Goal: Complete application form: Complete application form

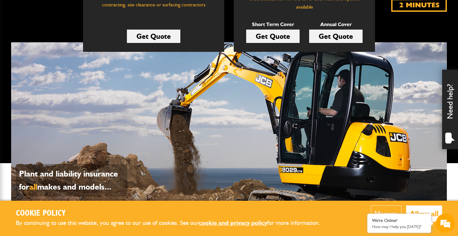
scroll to position [145, 0]
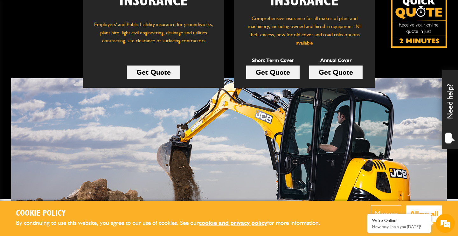
click at [270, 70] on link "Get Quote" at bounding box center [272, 71] width 53 height 13
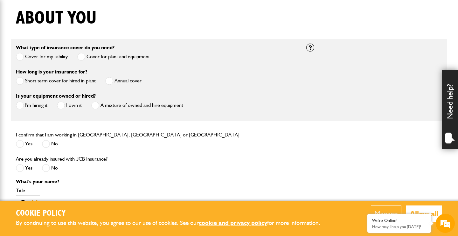
scroll to position [160, 0]
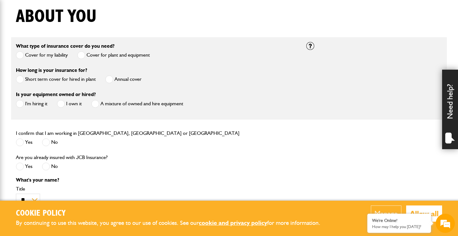
click at [390, 207] on button "Manage" at bounding box center [386, 213] width 31 height 16
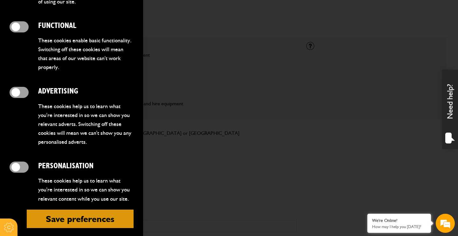
scroll to position [203, 0]
click at [66, 210] on button "Save preferences" at bounding box center [80, 219] width 107 height 18
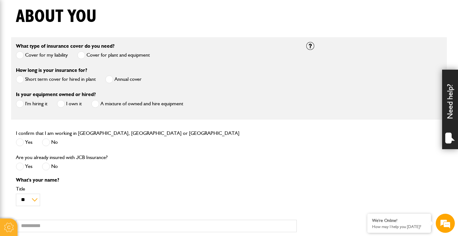
scroll to position [0, 0]
click at [21, 79] on span at bounding box center [20, 79] width 8 height 8
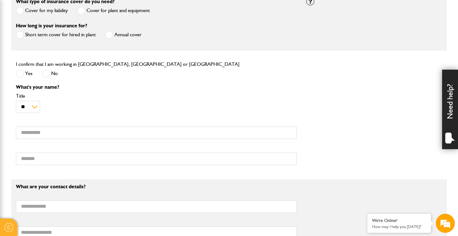
scroll to position [205, 0]
click at [20, 74] on span at bounding box center [20, 74] width 8 height 8
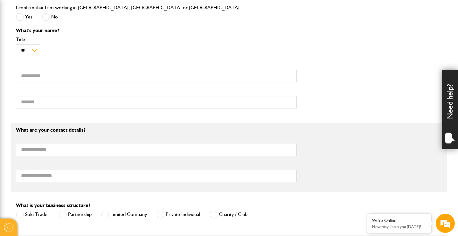
scroll to position [263, 0]
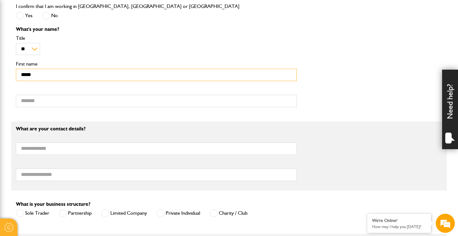
type input "*****"
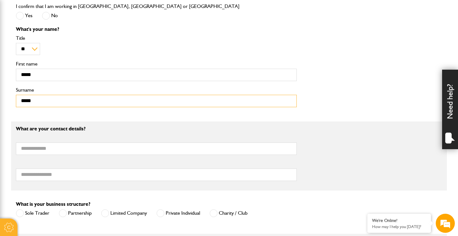
type input "*****"
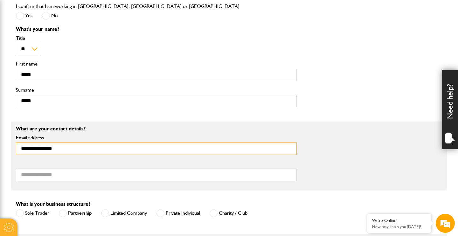
type input "**********"
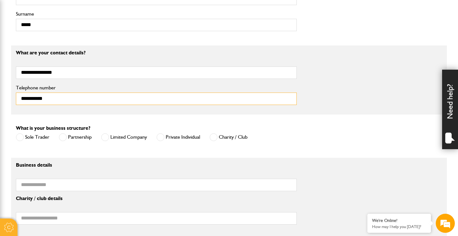
scroll to position [347, 0]
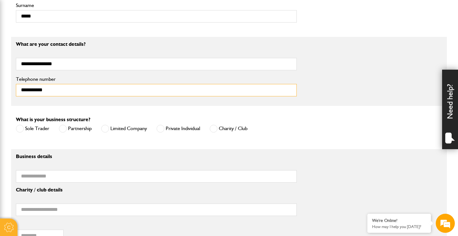
type input "**********"
click at [161, 130] on span at bounding box center [160, 129] width 8 height 8
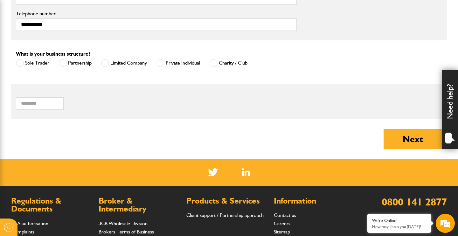
scroll to position [413, 0]
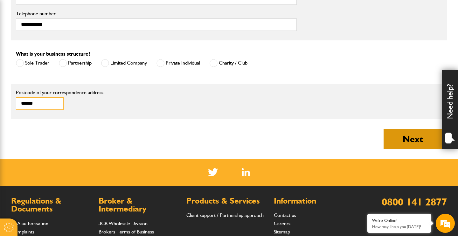
type input "******"
click at [396, 144] on button "Next" at bounding box center [412, 139] width 58 height 20
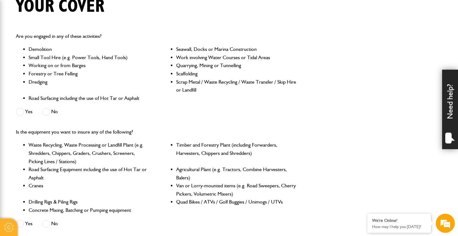
scroll to position [170, 0]
click at [46, 111] on span at bounding box center [46, 112] width 8 height 8
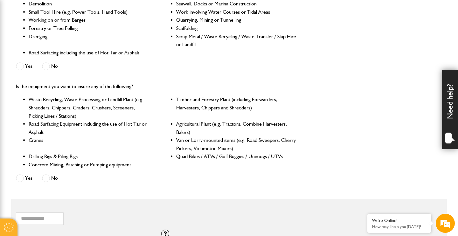
scroll to position [218, 0]
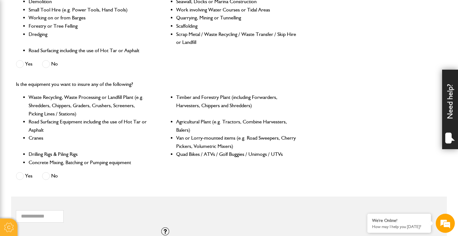
click at [47, 174] on span at bounding box center [46, 176] width 8 height 8
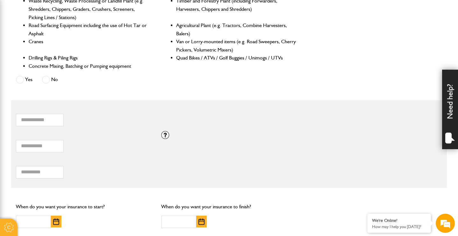
scroll to position [314, 0]
click at [57, 147] on input "*" at bounding box center [40, 146] width 48 height 12
click at [80, 148] on div "* Total combined value of equipment (£)" at bounding box center [84, 143] width 136 height 20
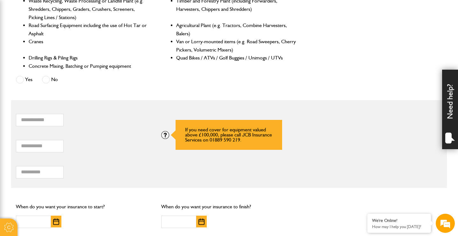
click at [166, 135] on div at bounding box center [165, 135] width 8 height 8
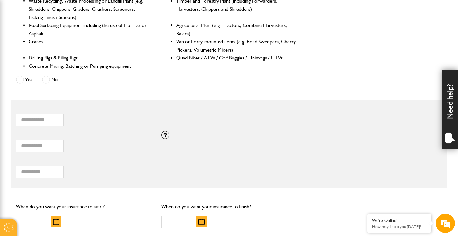
click at [75, 159] on label "Total hiring fees" at bounding box center [84, 161] width 136 height 5
click at [64, 166] on input "Total hiring fees" at bounding box center [40, 172] width 48 height 12
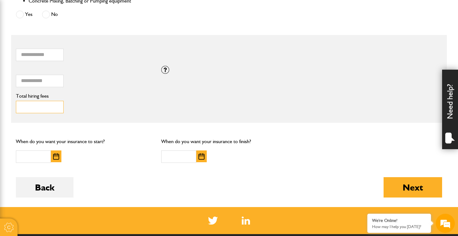
scroll to position [380, 0]
click at [52, 154] on button "button" at bounding box center [56, 156] width 10 height 12
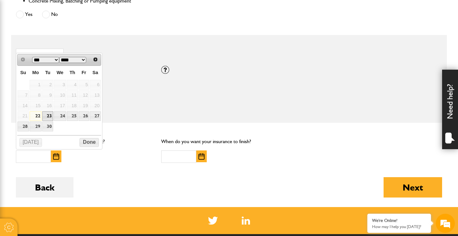
click at [48, 115] on link "23" at bounding box center [47, 116] width 11 height 10
type input "**********"
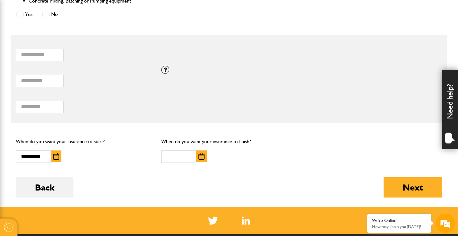
click at [199, 157] on img "button" at bounding box center [201, 156] width 6 height 6
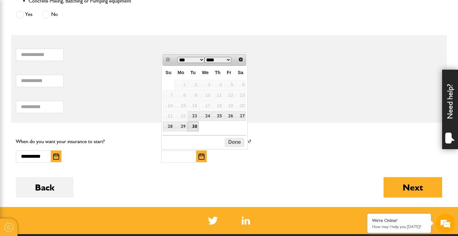
click at [194, 126] on link "30" at bounding box center [193, 126] width 11 height 10
type input "**********"
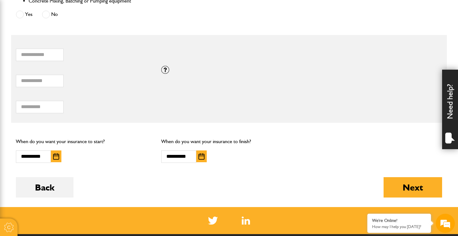
scroll to position [379, 0]
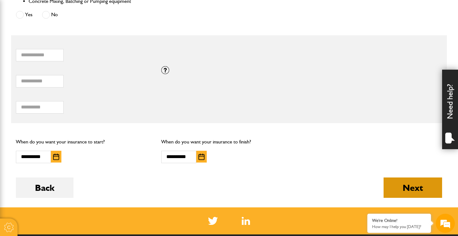
click at [417, 187] on button "Next" at bounding box center [412, 187] width 58 height 20
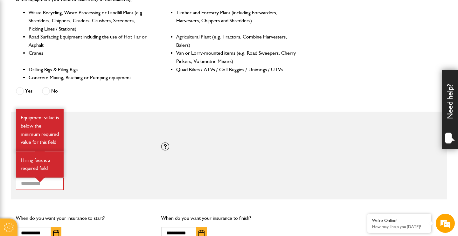
scroll to position [344, 0]
click at [180, 171] on div "* Total hiring fees Hiring fees is a required field" at bounding box center [229, 181] width 436 height 26
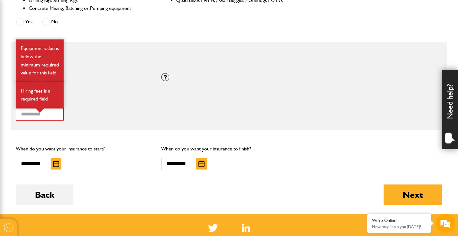
scroll to position [404, 0]
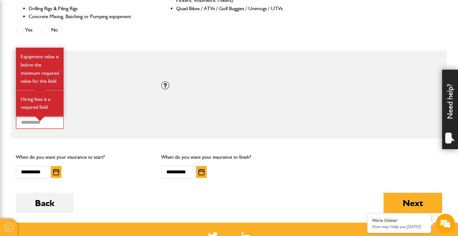
click at [228, 85] on div "If you need cover for equipment valued above £100,000, please call JCB Insuranc…" at bounding box center [228, 85] width 145 height 8
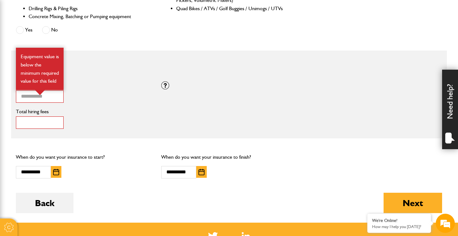
click at [34, 122] on input "*" at bounding box center [40, 122] width 48 height 12
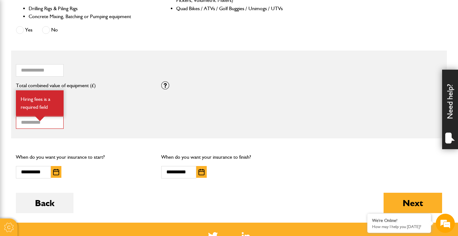
click at [33, 97] on fieldset "* How many items of hired equipment do you want to insure? * Total combined val…" at bounding box center [229, 95] width 436 height 88
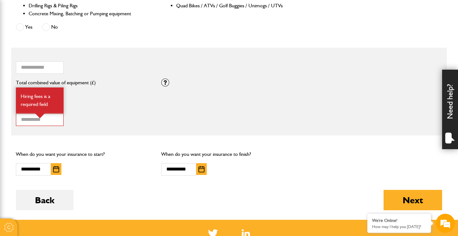
scroll to position [408, 0]
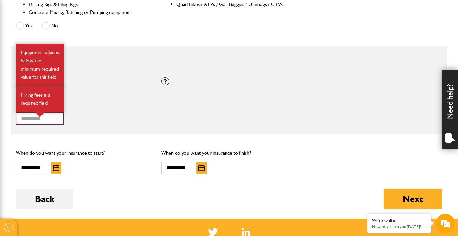
click at [109, 88] on div "* Total combined value of equipment (£) Equipment value is below the minimum re…" at bounding box center [84, 89] width 136 height 20
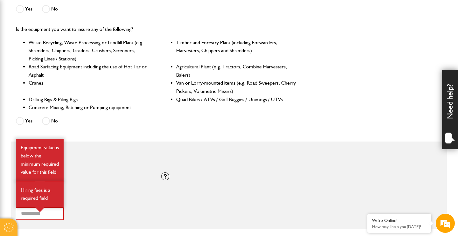
scroll to position [321, 0]
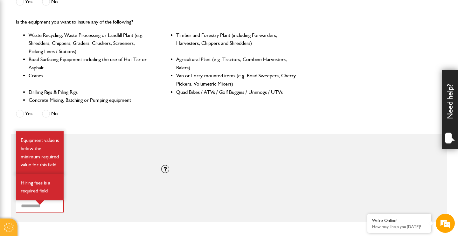
click at [56, 150] on div "Equipment value is below the minimum required value for this field" at bounding box center [40, 152] width 48 height 42
click at [61, 131] on div "Equipment value is below the minimum required value for this field" at bounding box center [40, 152] width 48 height 42
click at [75, 110] on div "Yes No" at bounding box center [64, 114] width 97 height 10
click at [46, 112] on span at bounding box center [46, 114] width 8 height 8
click at [20, 112] on span at bounding box center [20, 114] width 8 height 8
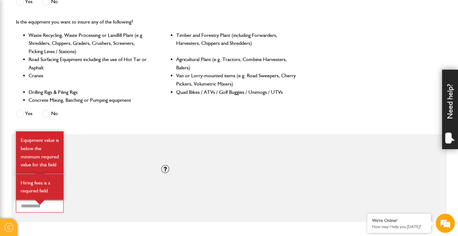
click at [47, 113] on span at bounding box center [46, 114] width 8 height 8
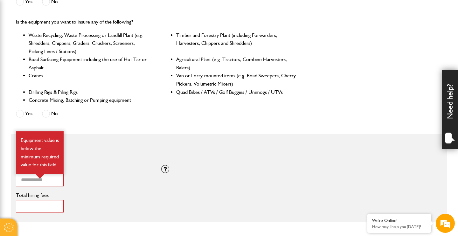
click at [31, 205] on input "*" at bounding box center [40, 206] width 48 height 12
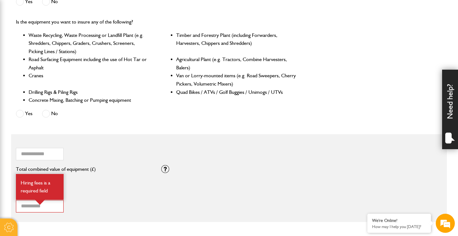
click at [29, 177] on fieldset "* How many items of hired equipment do you want to insure? * Total combined val…" at bounding box center [229, 178] width 436 height 88
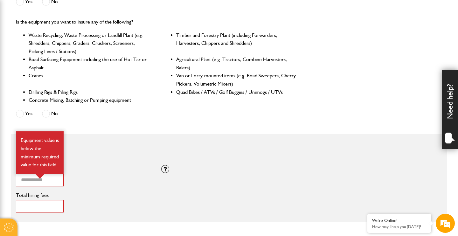
click at [27, 204] on input "*" at bounding box center [40, 206] width 48 height 12
type input "*****"
click at [97, 208] on div "***** Total hiring fees Hiring fees is a required field" at bounding box center [84, 203] width 136 height 20
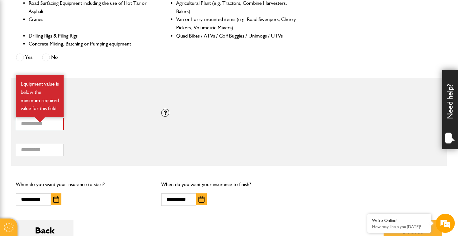
scroll to position [377, 0]
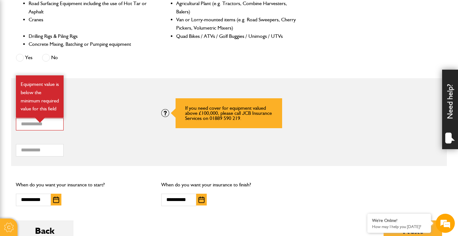
click at [166, 113] on div at bounding box center [165, 113] width 8 height 8
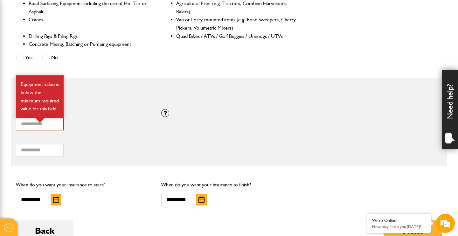
click at [85, 113] on label "Total combined value of equipment (£)" at bounding box center [84, 113] width 136 height 5
click at [64, 118] on input "*" at bounding box center [40, 124] width 48 height 12
click at [85, 113] on label "Total combined value of equipment (£)" at bounding box center [84, 113] width 136 height 5
click at [64, 118] on input "*" at bounding box center [40, 124] width 48 height 12
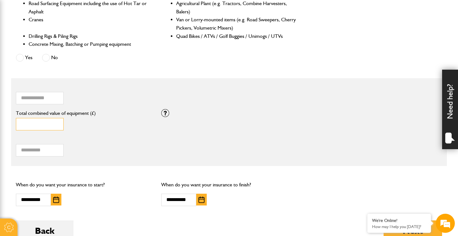
type input "*****"
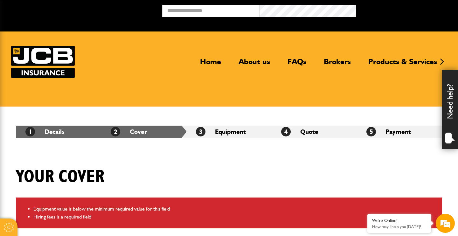
scroll to position [0, 0]
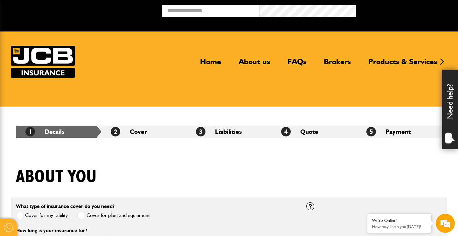
scroll to position [413, 0]
